Goal: Use online tool/utility: Utilize a website feature to perform a specific function

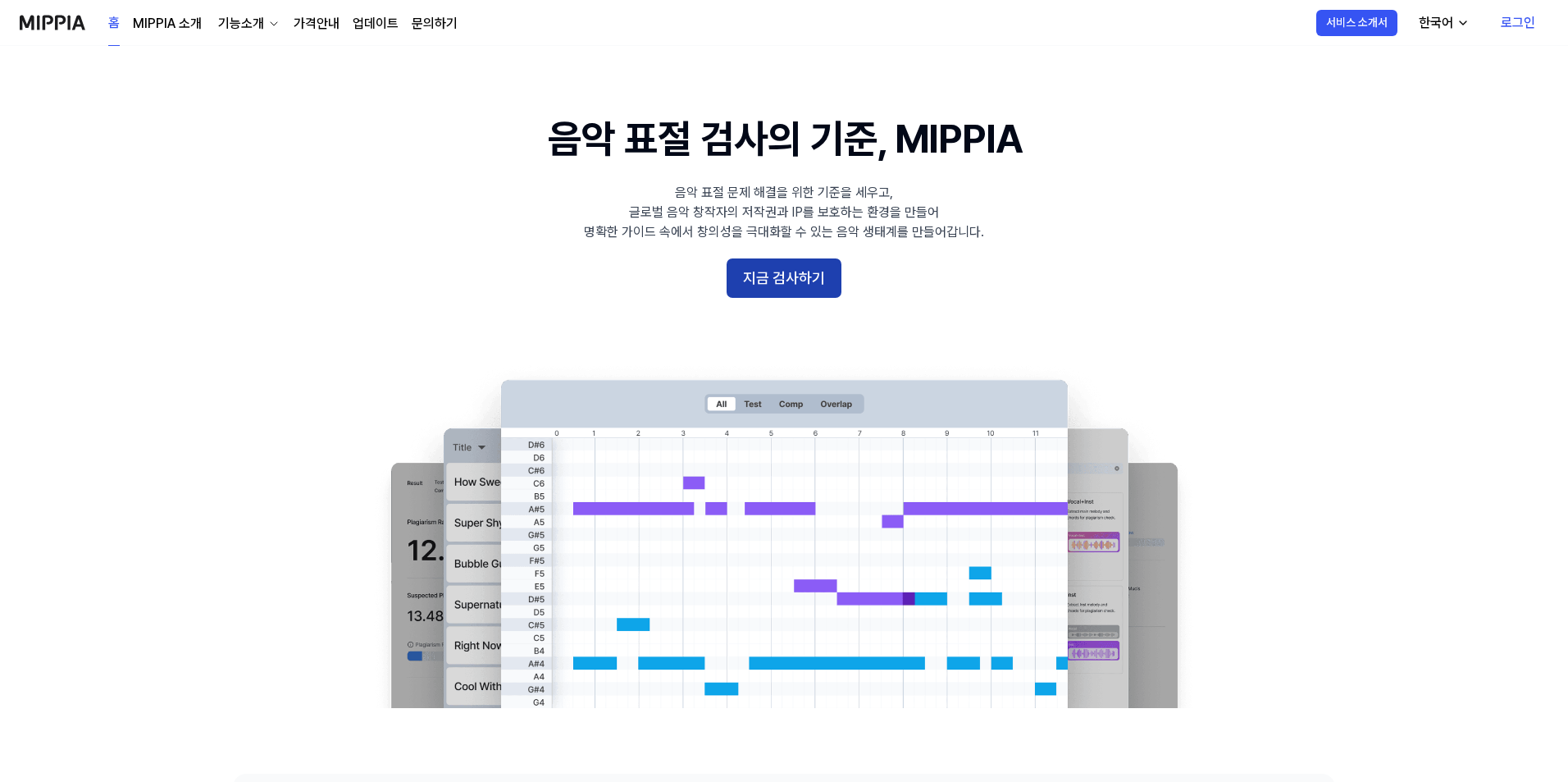
click at [806, 286] on button "지금 검사하기" at bounding box center [784, 278] width 115 height 40
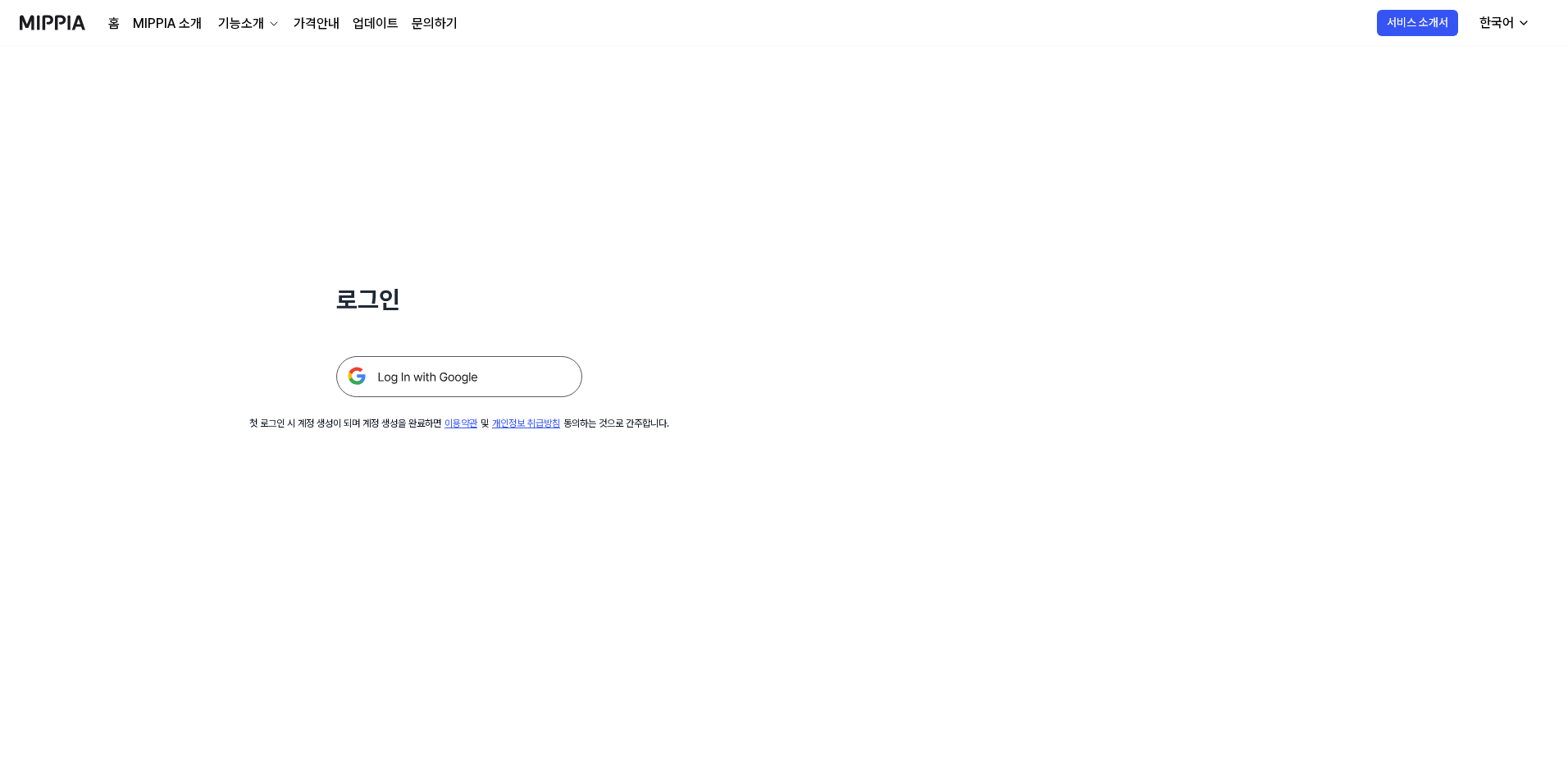
click at [543, 379] on img at bounding box center [459, 376] width 246 height 41
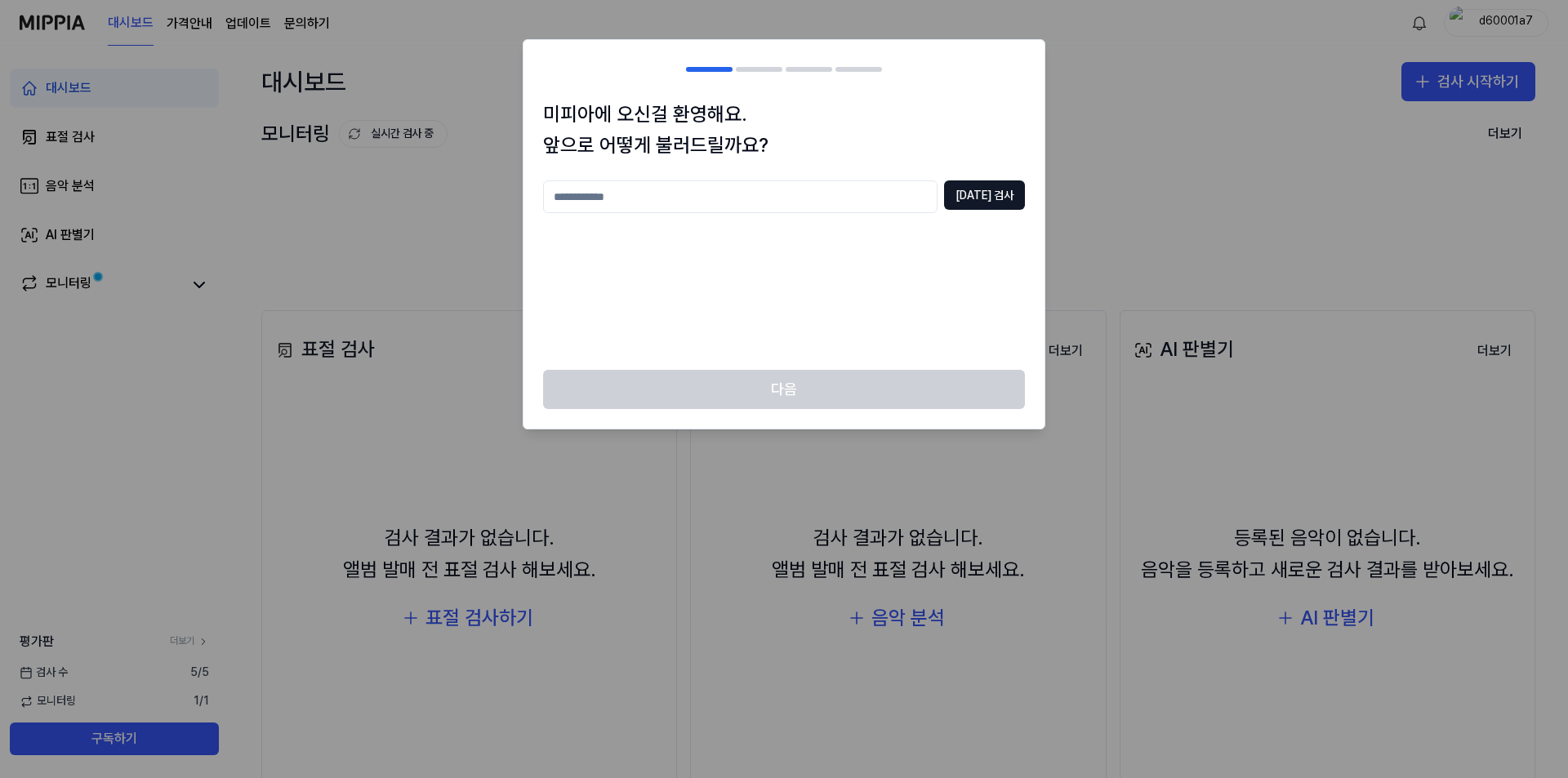
click at [880, 202] on input "text" at bounding box center [740, 197] width 395 height 33
type input "*"
type input "*******"
click at [1004, 206] on button "[DATE] 검사" at bounding box center [985, 195] width 81 height 29
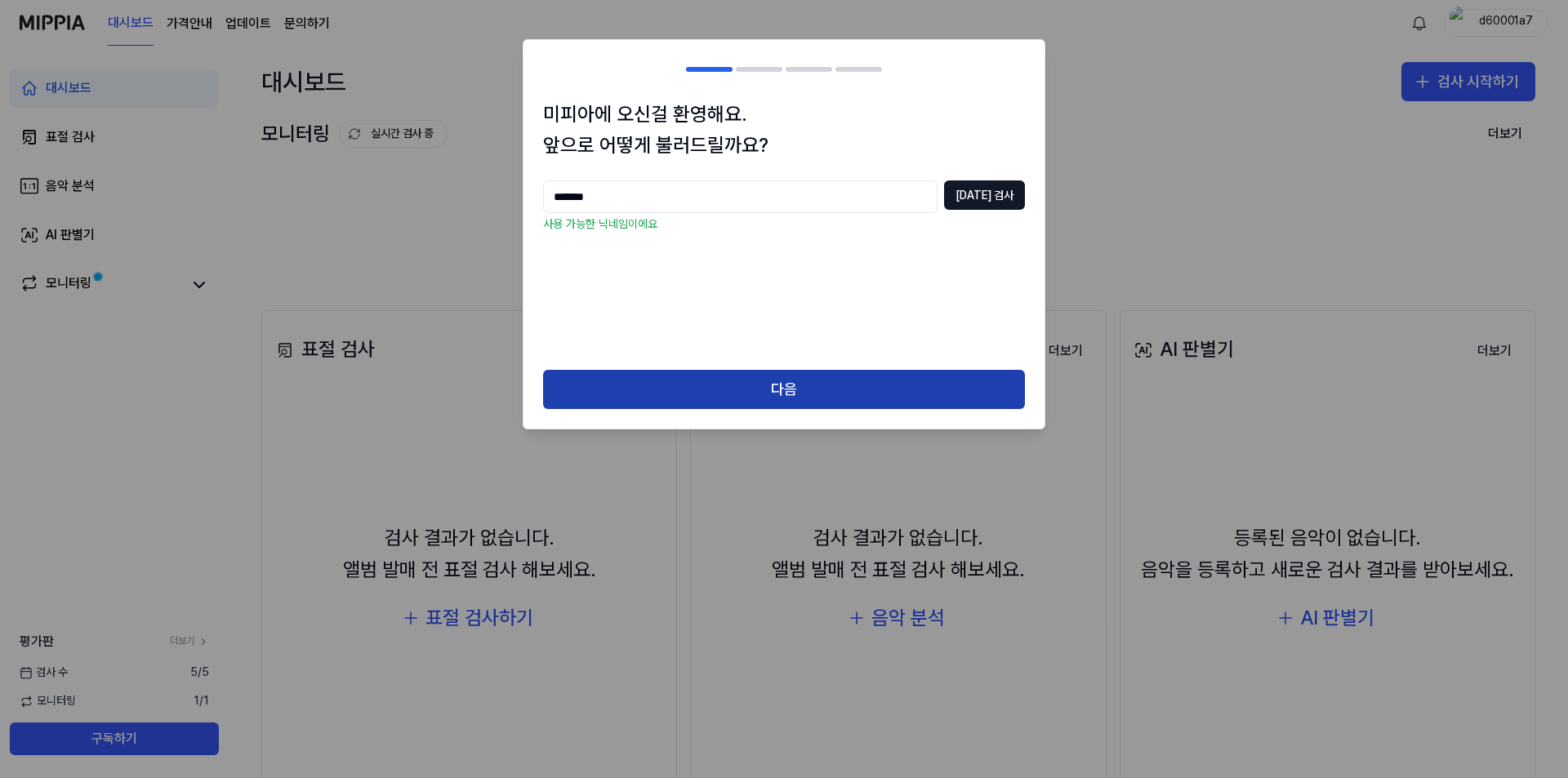
drag, startPoint x: 797, startPoint y: 399, endPoint x: 785, endPoint y: 397, distance: 12.2
click at [789, 397] on button "다음" at bounding box center [783, 390] width 482 height 40
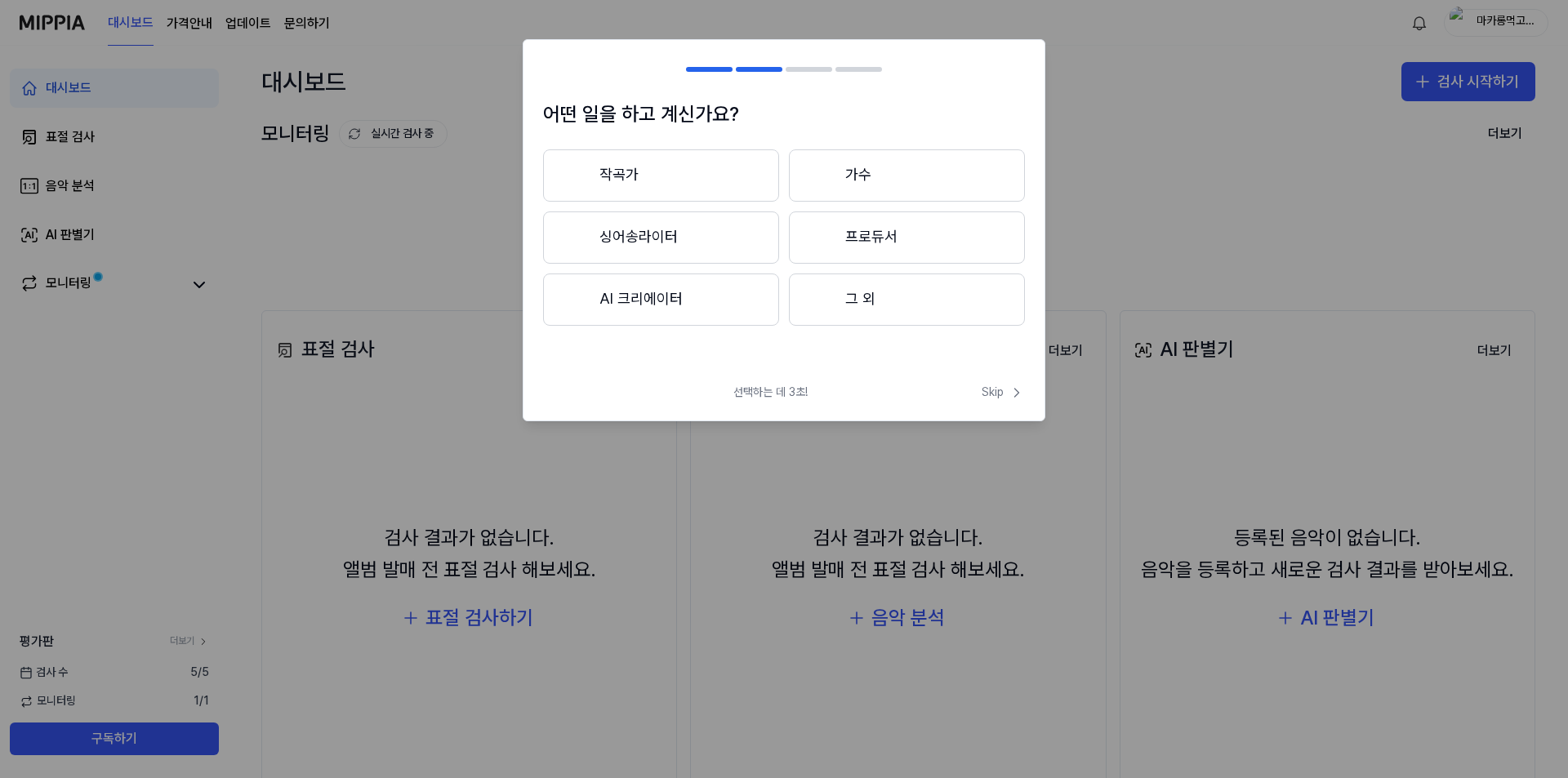
click at [874, 300] on button "그 외" at bounding box center [906, 299] width 237 height 52
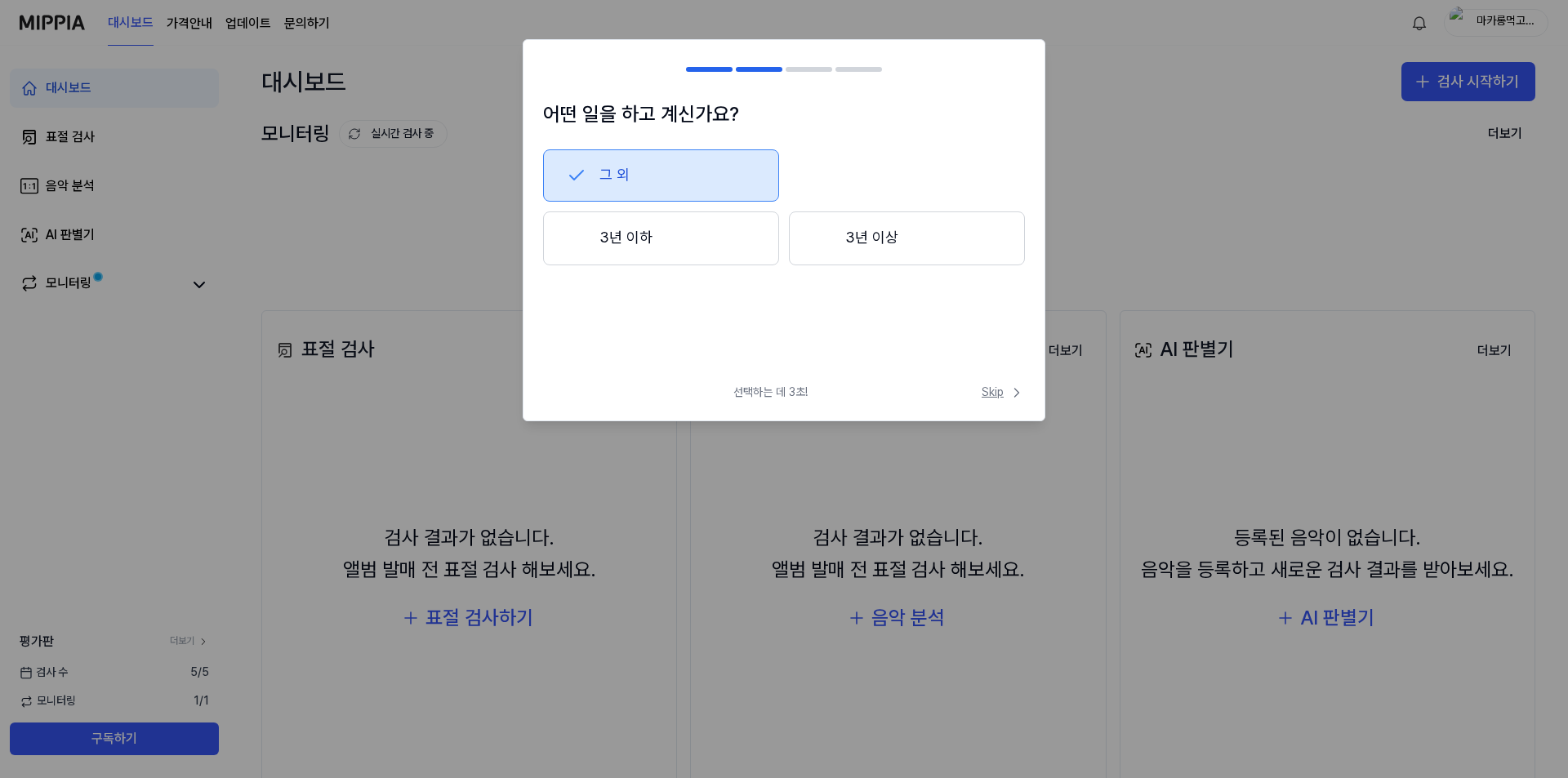
click at [990, 395] on span "Skip" at bounding box center [1004, 392] width 43 height 16
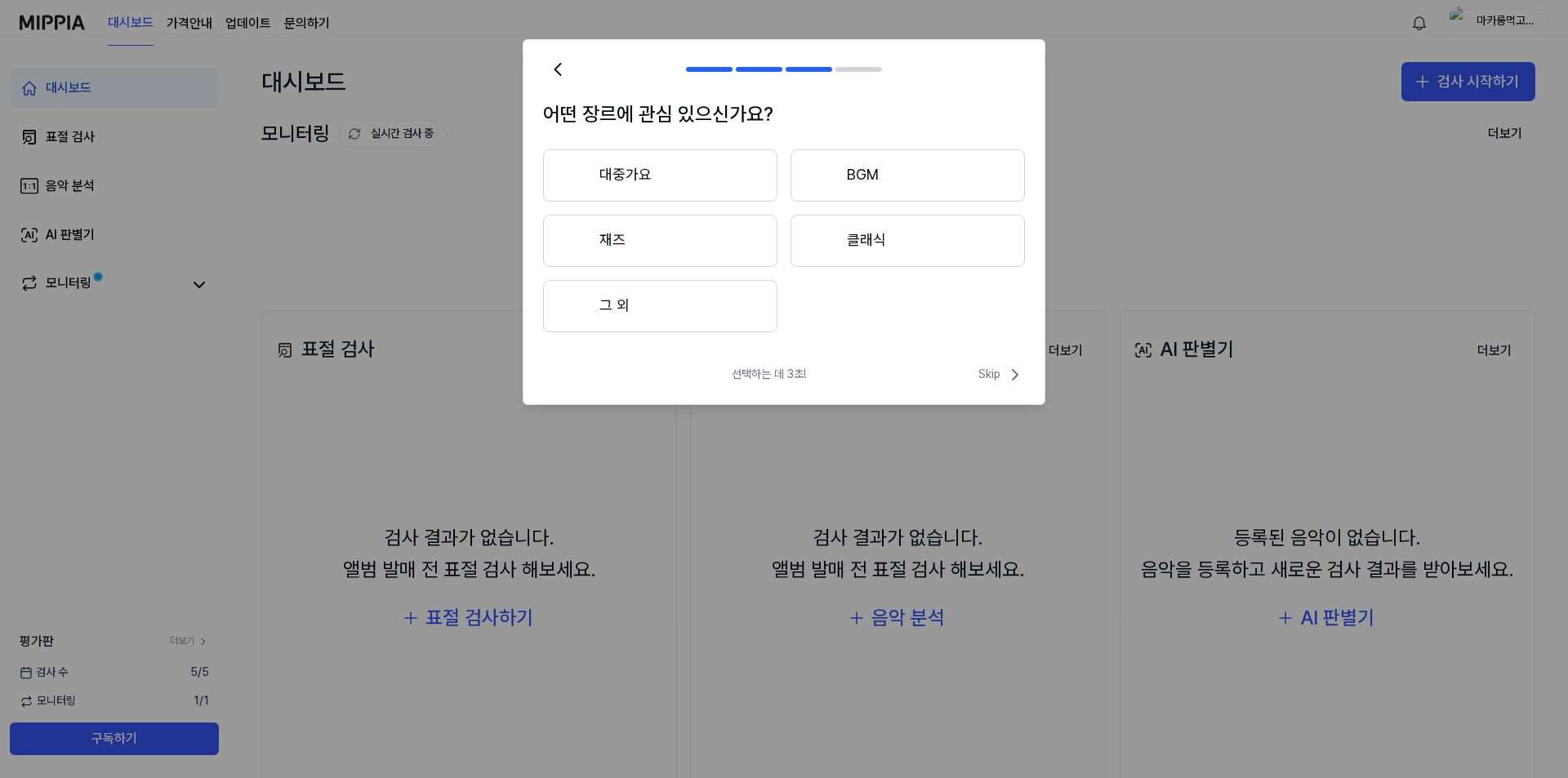
click at [735, 314] on button "그 외" at bounding box center [660, 305] width 235 height 52
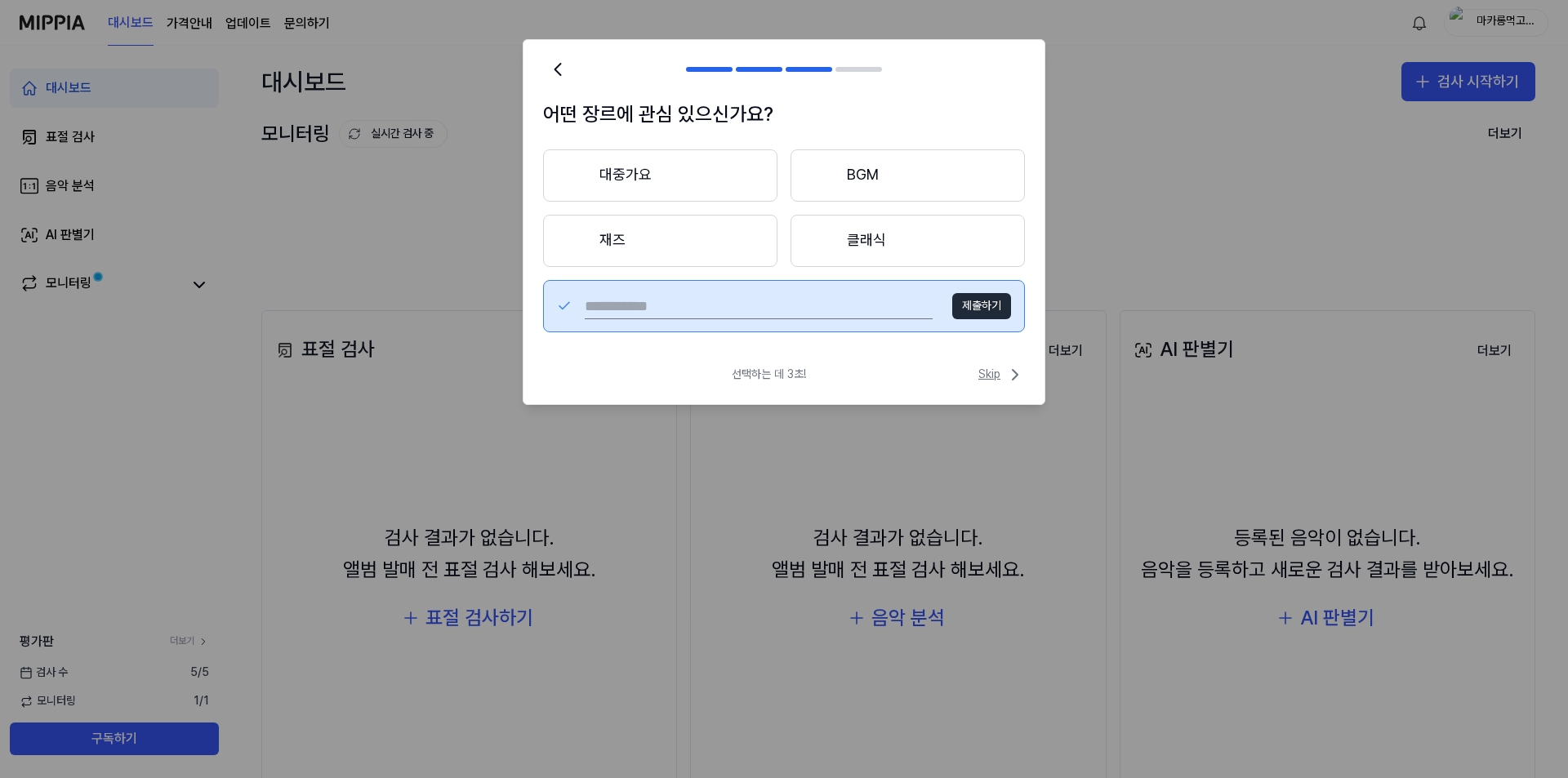
click at [1008, 371] on icon at bounding box center [1015, 374] width 20 height 20
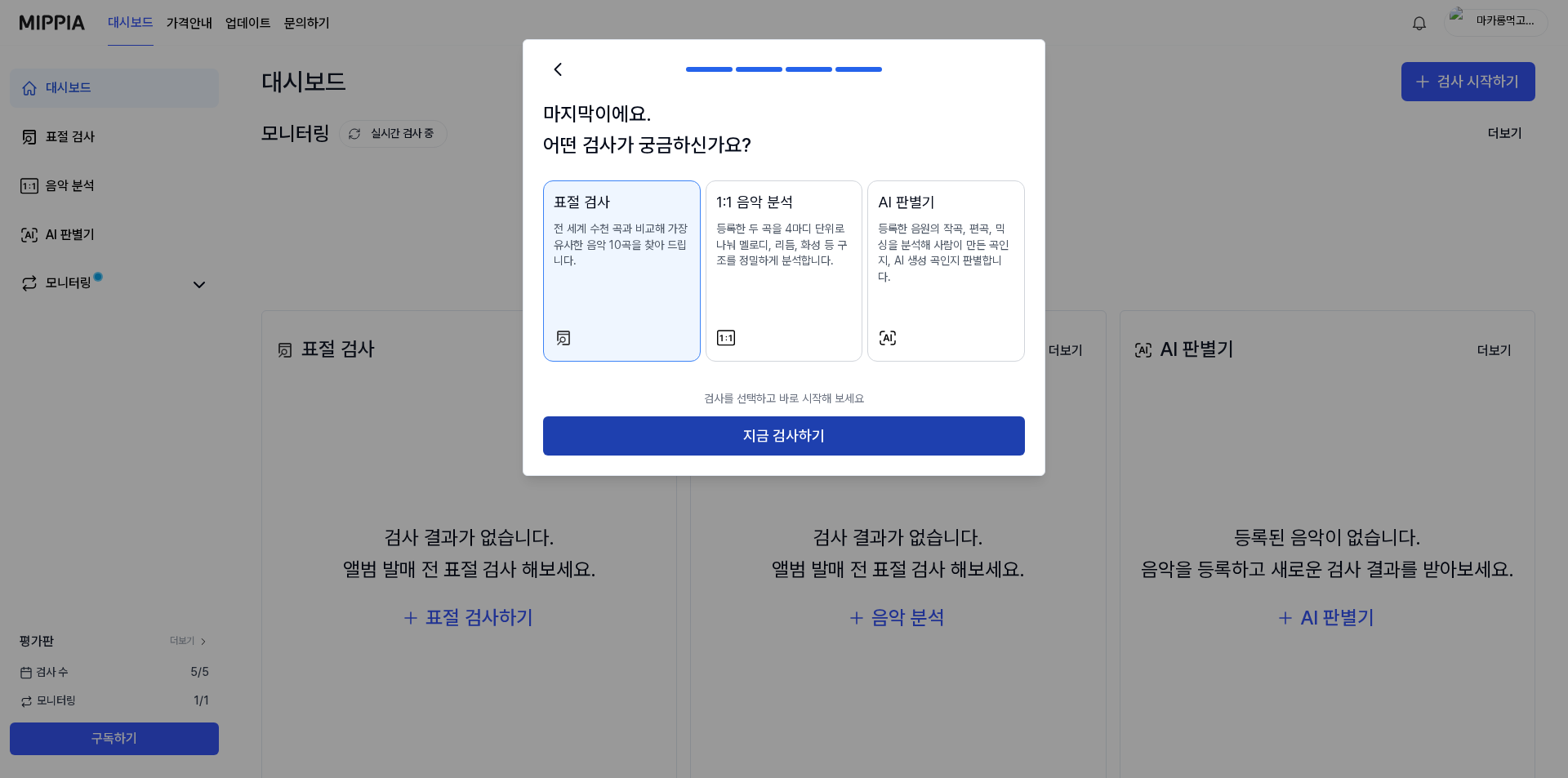
click at [770, 419] on button "지금 검사하기" at bounding box center [783, 436] width 482 height 40
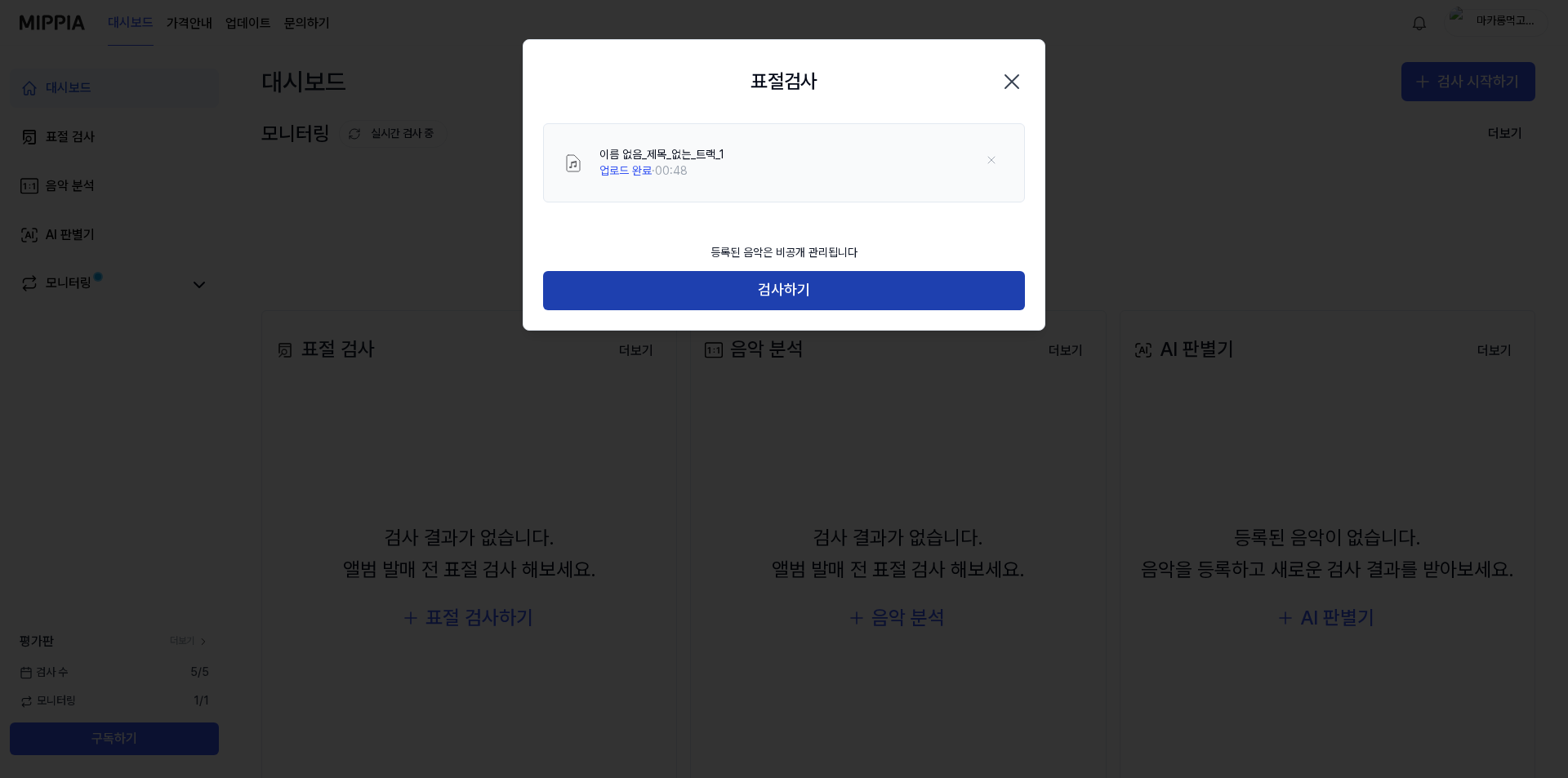
click at [774, 292] on button "검사하기" at bounding box center [783, 291] width 482 height 40
